Goal: Information Seeking & Learning: Learn about a topic

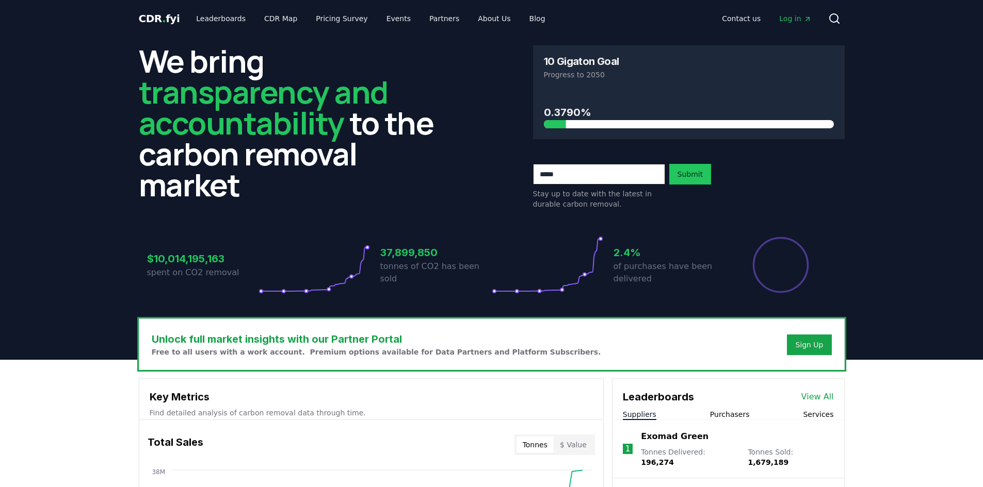
click at [581, 73] on p "Progress to 2050" at bounding box center [689, 75] width 290 height 10
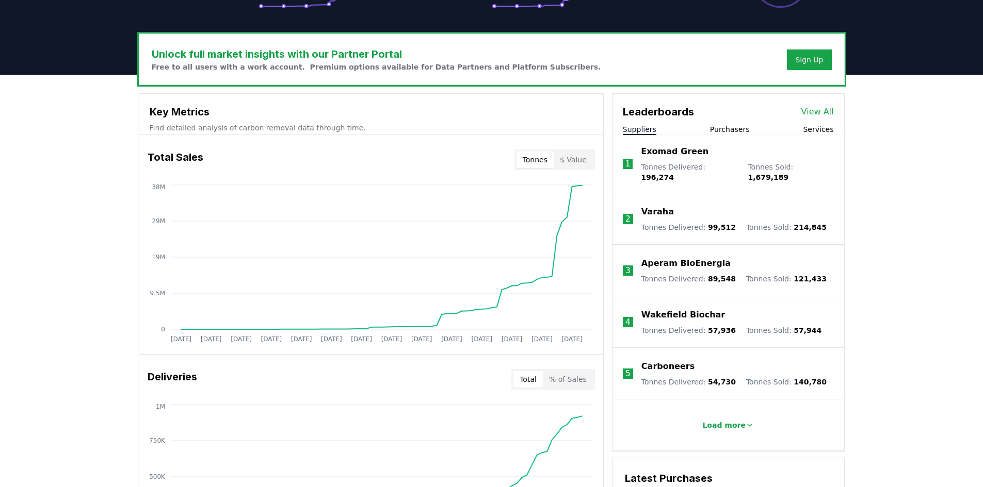
scroll to position [366, 0]
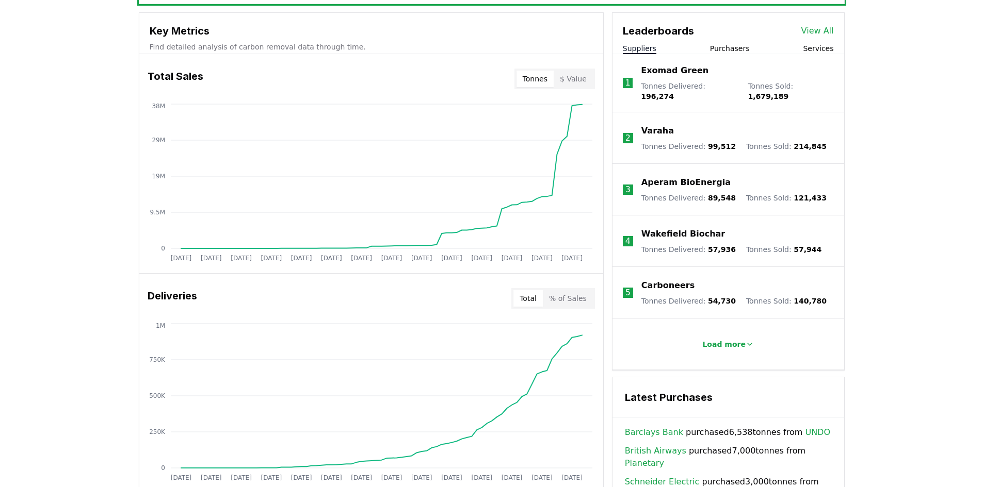
click at [810, 36] on link "View All" at bounding box center [817, 31] width 32 height 12
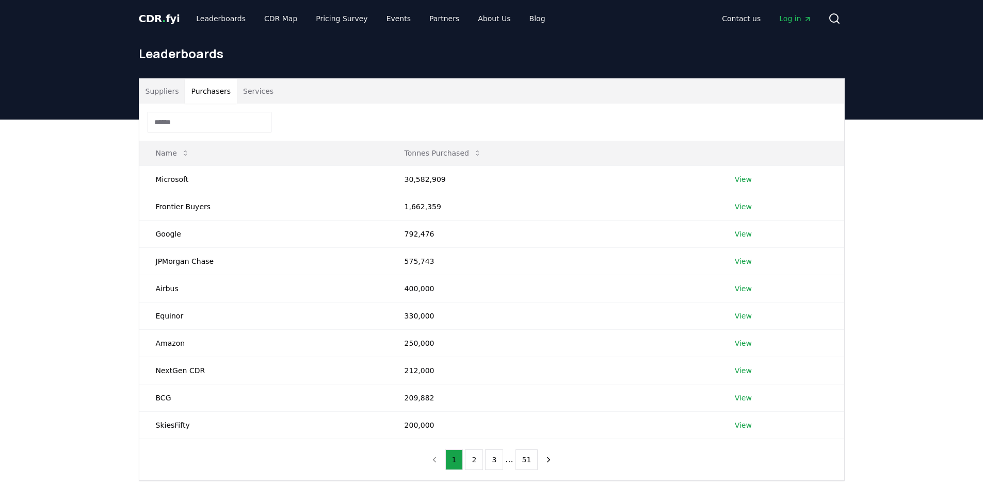
click at [197, 100] on button "Purchasers" at bounding box center [211, 91] width 52 height 25
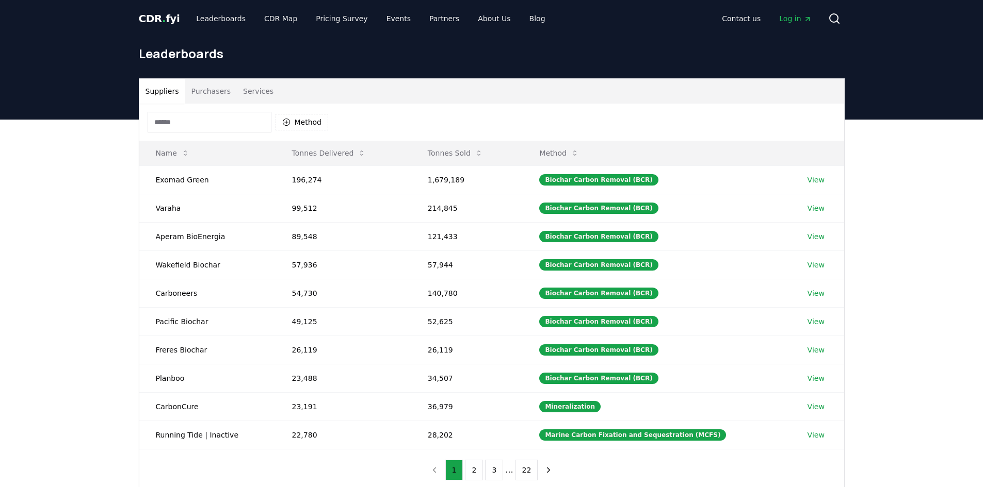
click at [157, 89] on button "Suppliers" at bounding box center [162, 91] width 46 height 25
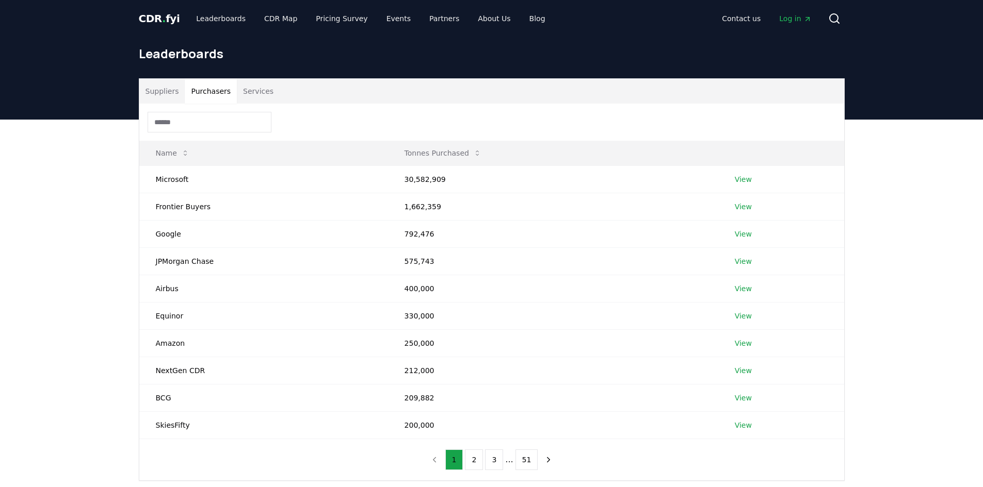
click at [197, 87] on button "Purchasers" at bounding box center [211, 91] width 52 height 25
